Goal: Information Seeking & Learning: Learn about a topic

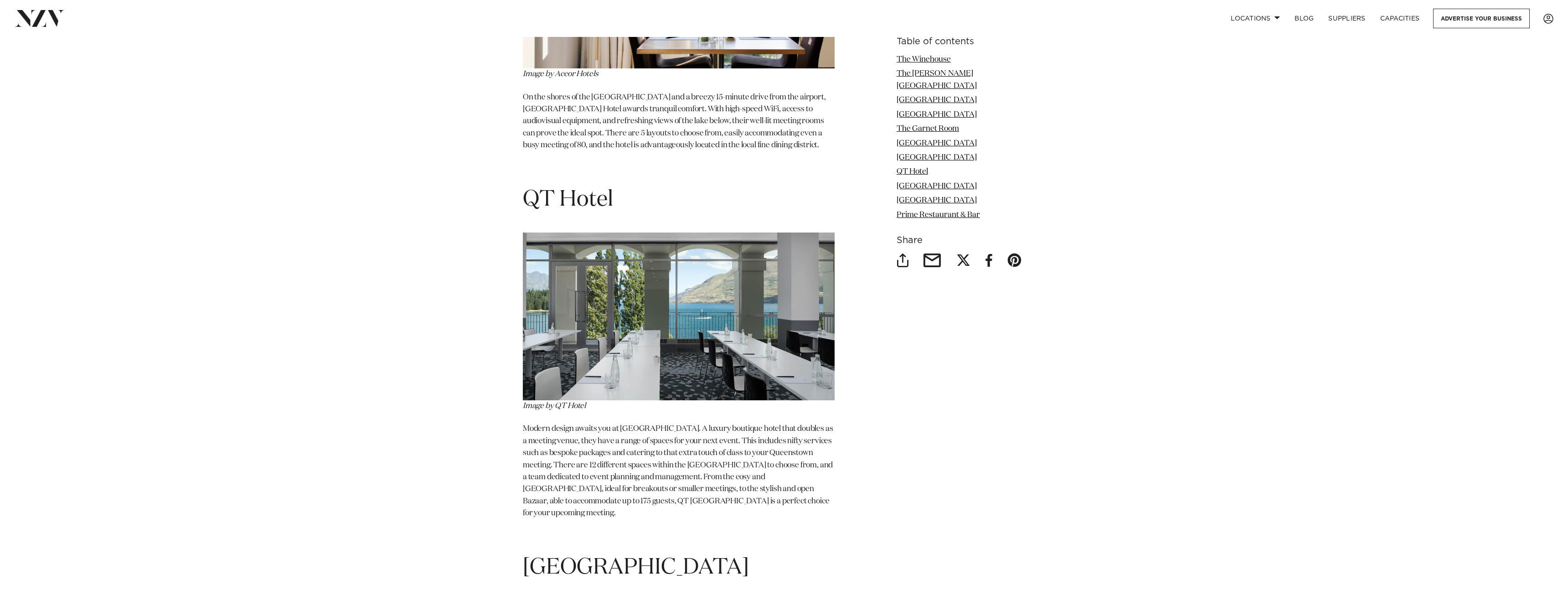
scroll to position [3635, 0]
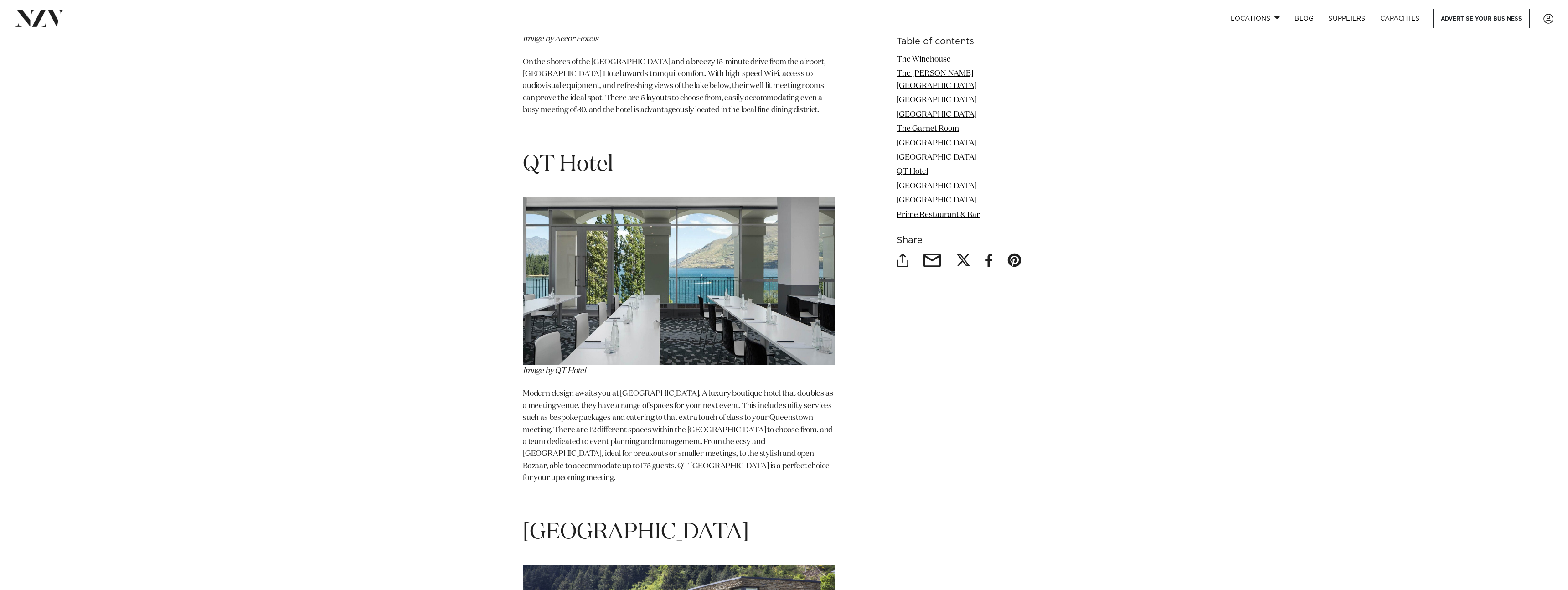
click at [667, 336] on img at bounding box center [679, 281] width 312 height 168
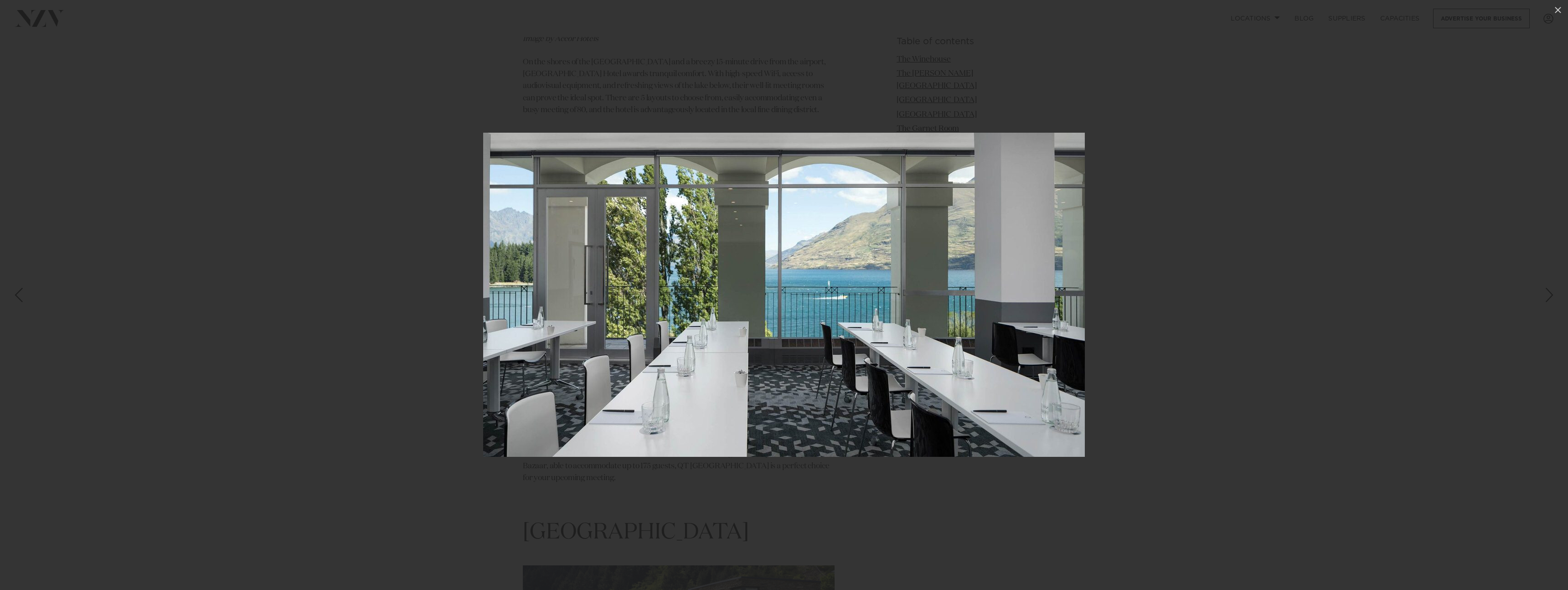
click at [1472, 308] on div at bounding box center [784, 295] width 1568 height 590
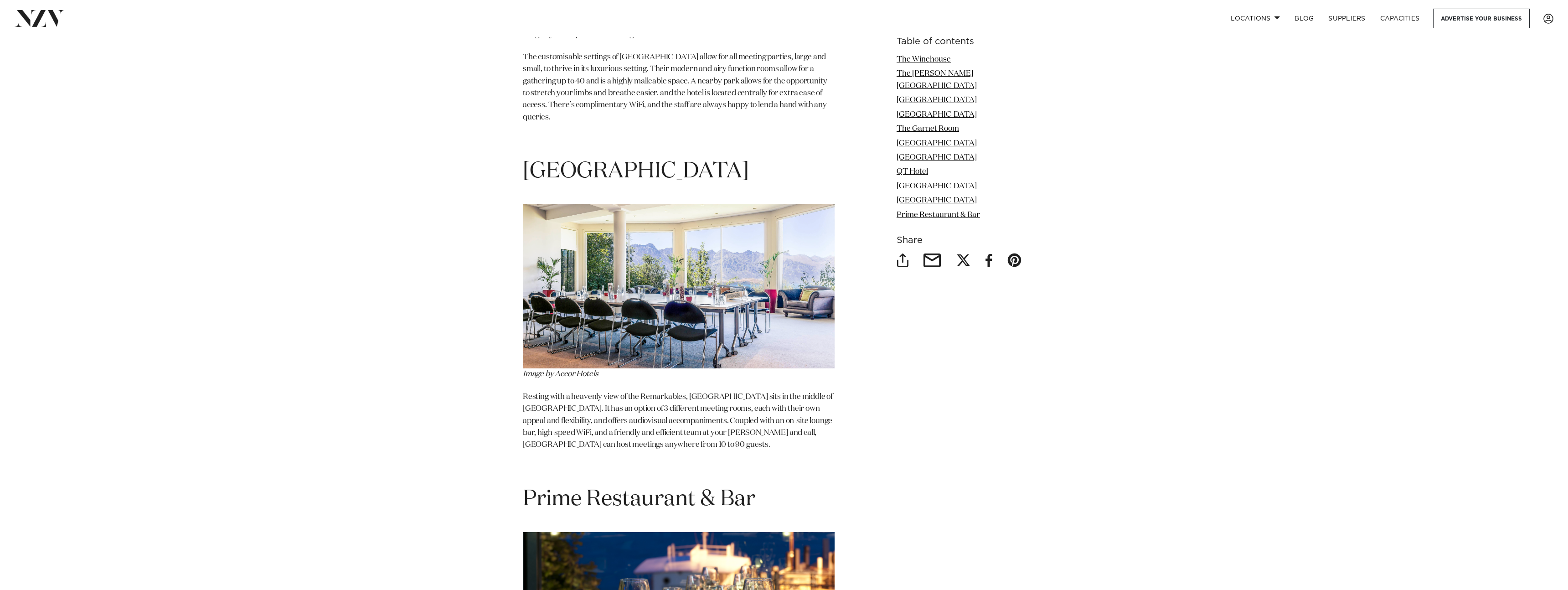
scroll to position [4308, 0]
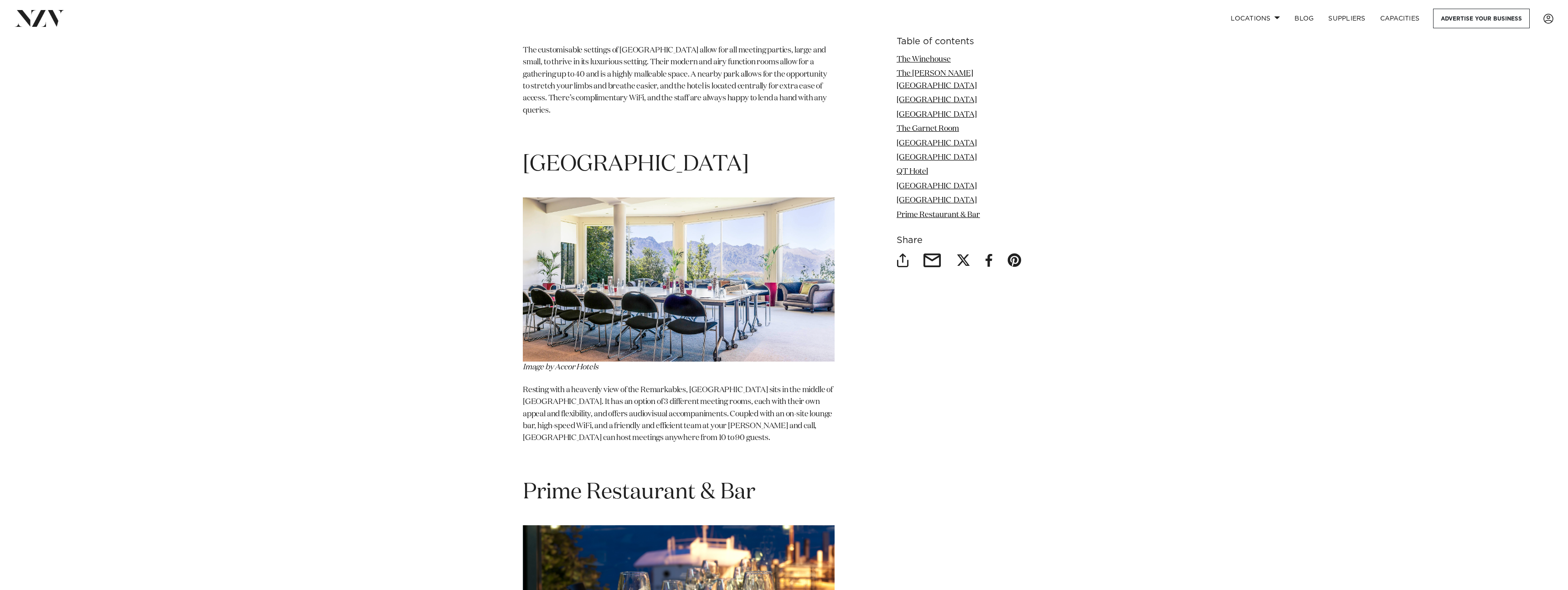
click at [768, 271] on img at bounding box center [679, 279] width 312 height 164
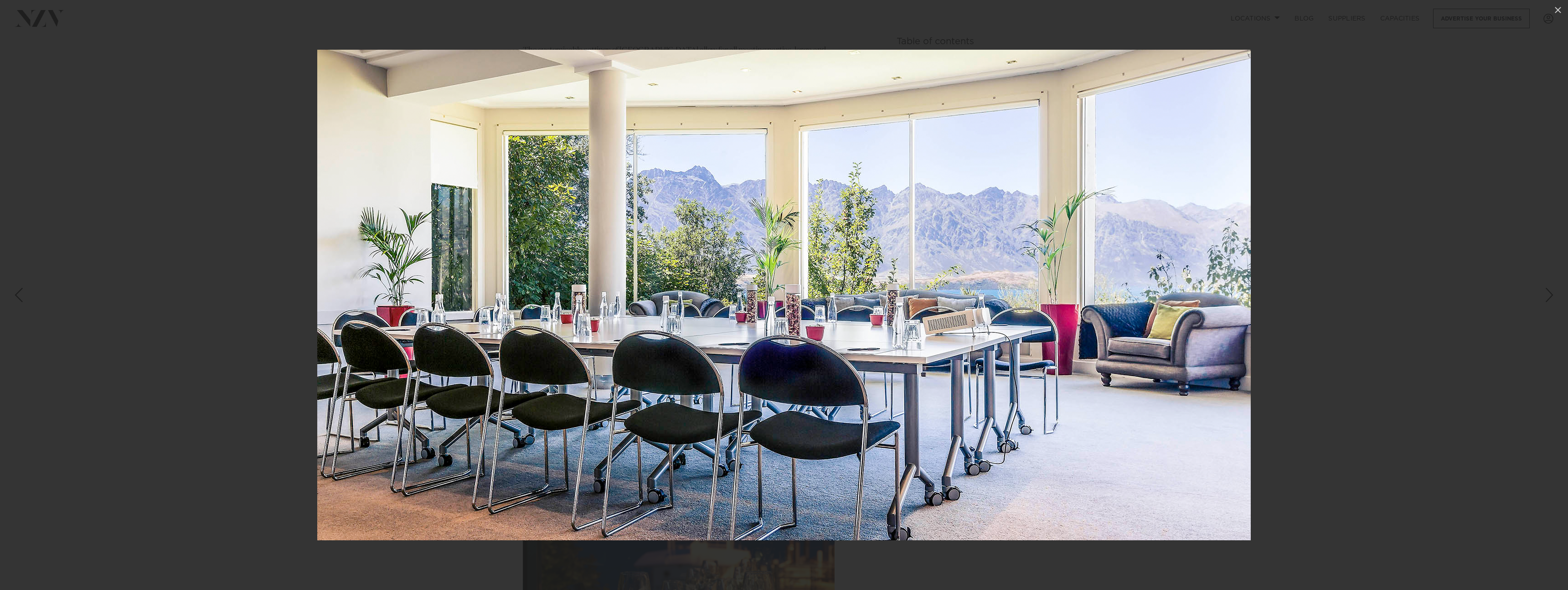
click at [279, 230] on div at bounding box center [784, 295] width 1568 height 590
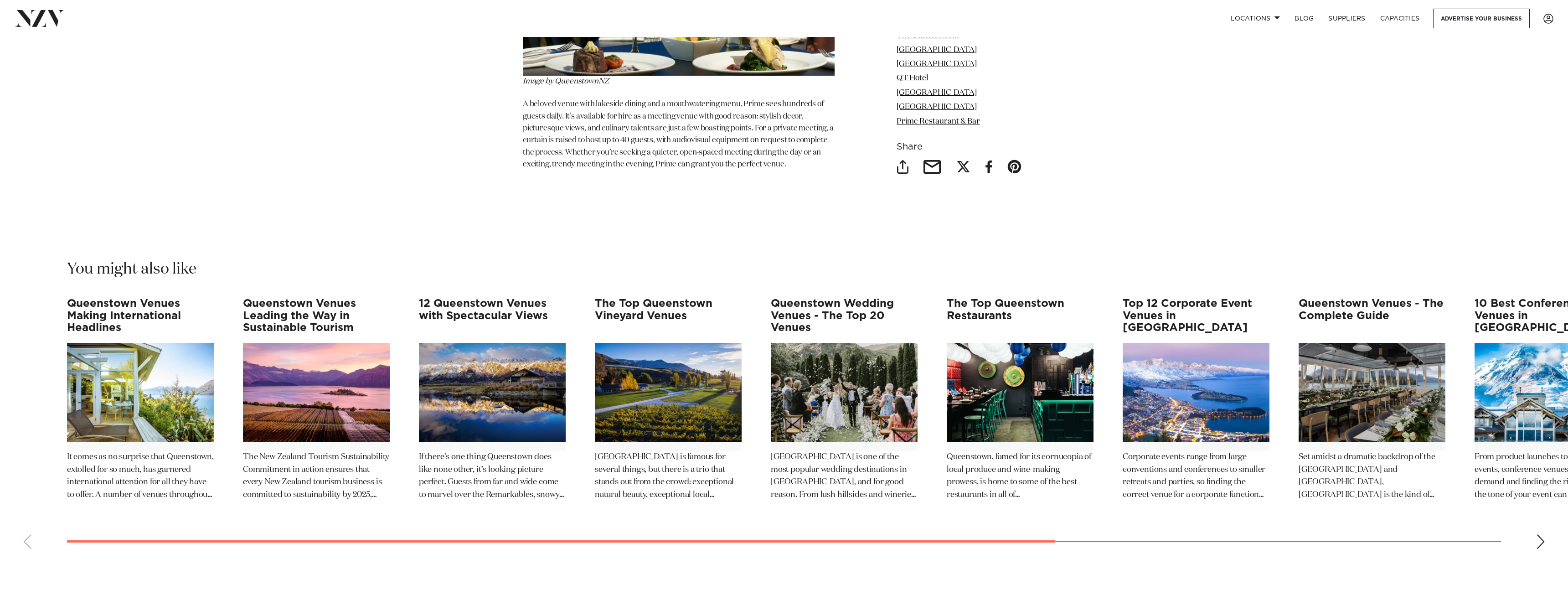
scroll to position [4904, 0]
click at [928, 74] on link "QT Hotel" at bounding box center [912, 78] width 32 height 8
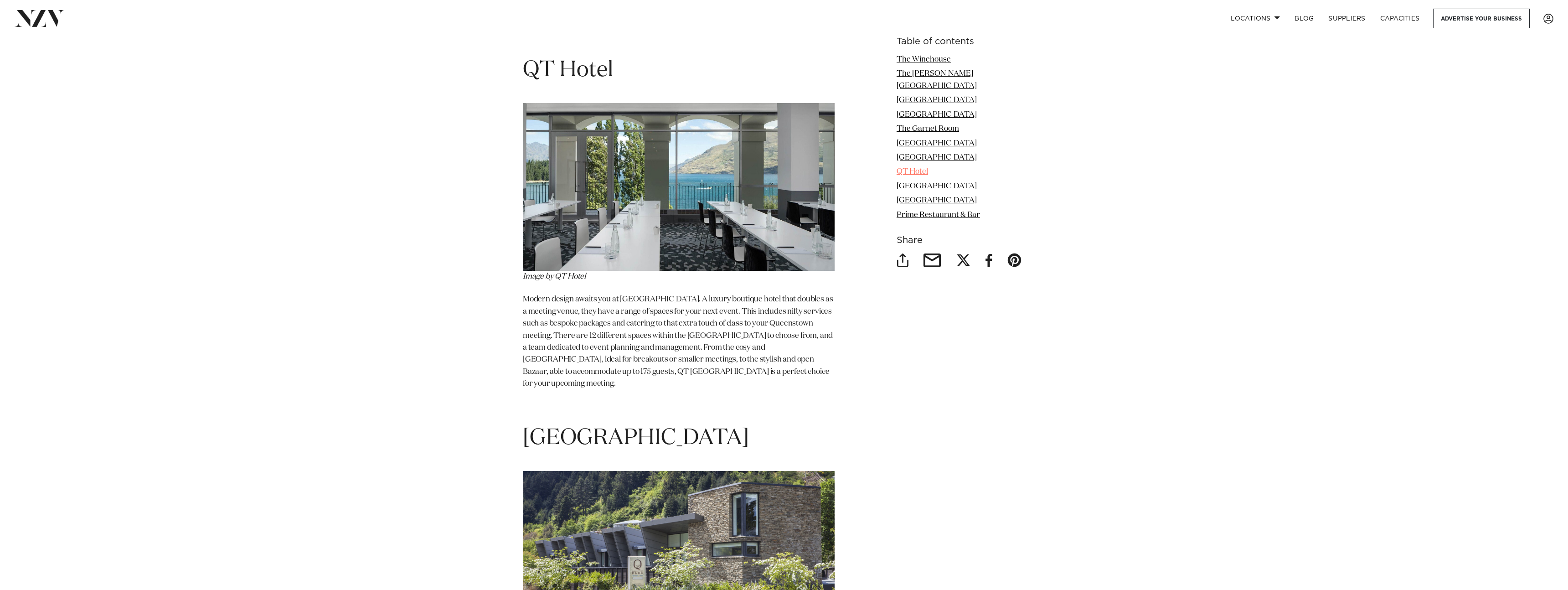
scroll to position [3724, 0]
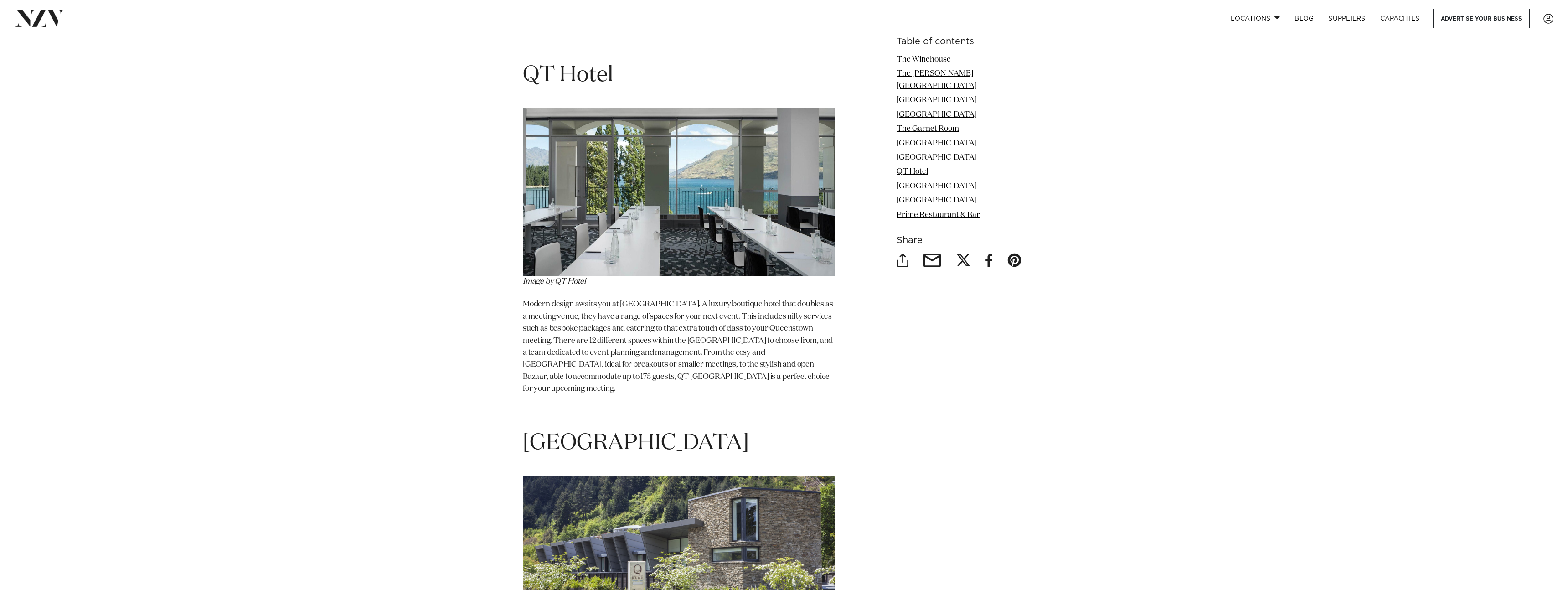
click at [596, 65] on span "QT Hotel" at bounding box center [567, 75] width 90 height 22
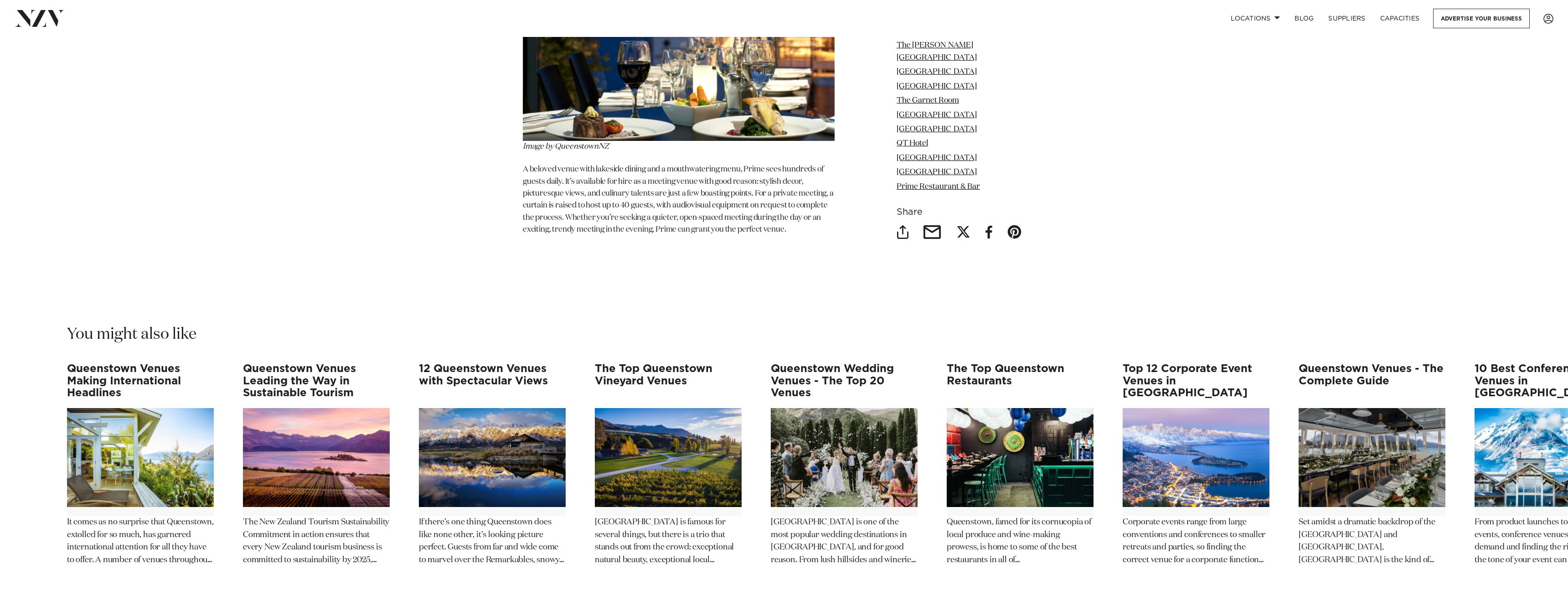
scroll to position [4904, 0]
